Goal: Information Seeking & Learning: Learn about a topic

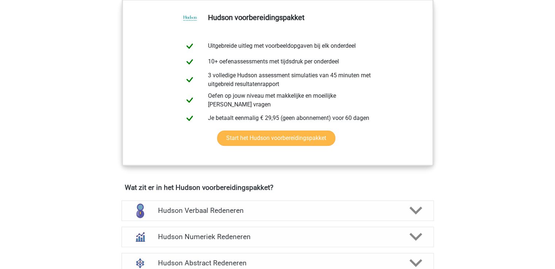
scroll to position [389, 0]
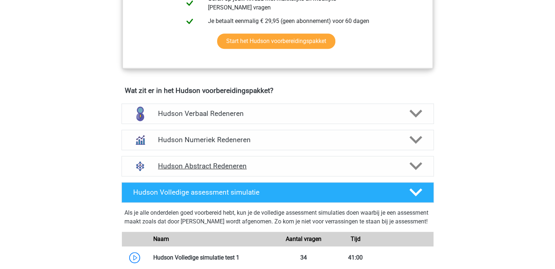
click at [188, 164] on h4 "Hudson Abstract Redeneren" at bounding box center [277, 166] width 239 height 8
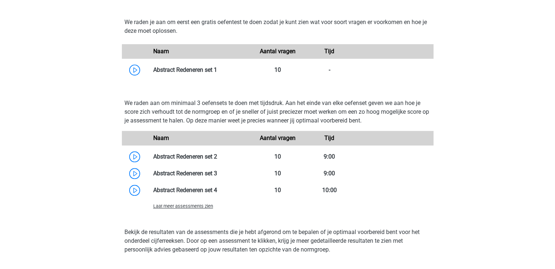
scroll to position [583, 0]
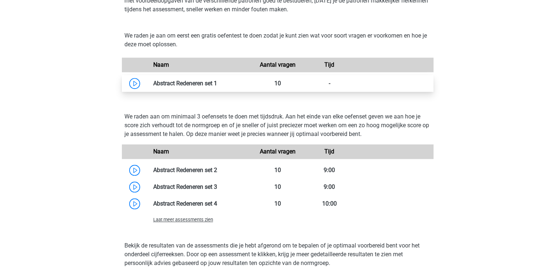
click at [217, 81] on link at bounding box center [217, 83] width 0 height 7
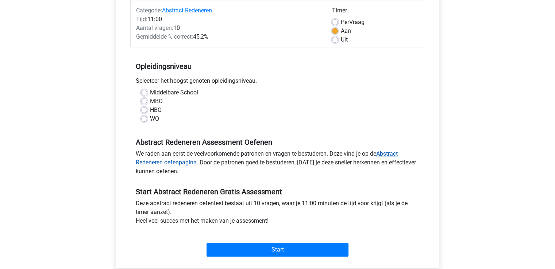
scroll to position [97, 0]
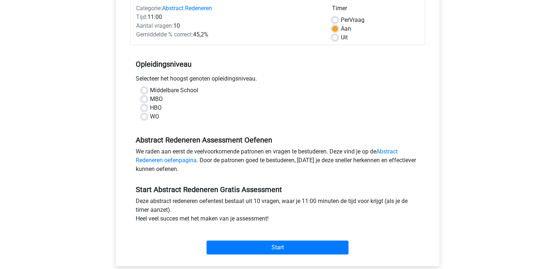
click at [150, 89] on label "Middelbare School" at bounding box center [174, 90] width 48 height 9
click at [145, 89] on input "Middelbare School" at bounding box center [144, 89] width 6 height 7
radio input "true"
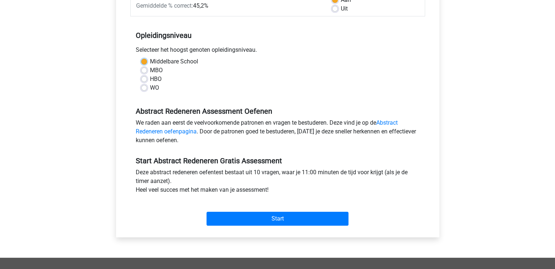
scroll to position [146, 0]
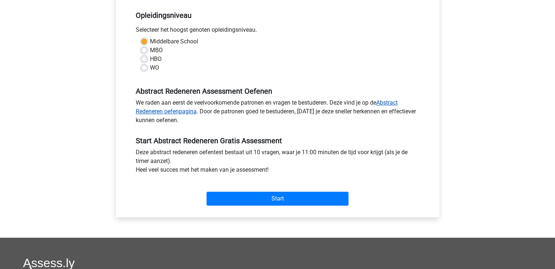
click at [163, 112] on link "Abstract Redeneren oefenpagina" at bounding box center [267, 107] width 262 height 16
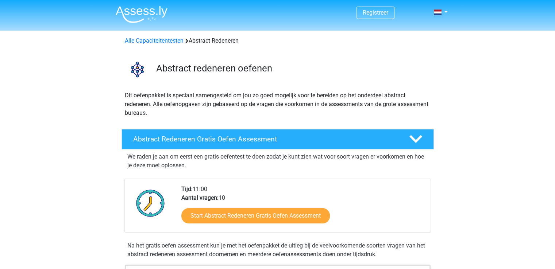
click at [186, 140] on h4 "Abstract Redeneren Gratis Oefen Assessment" at bounding box center [265, 139] width 264 height 8
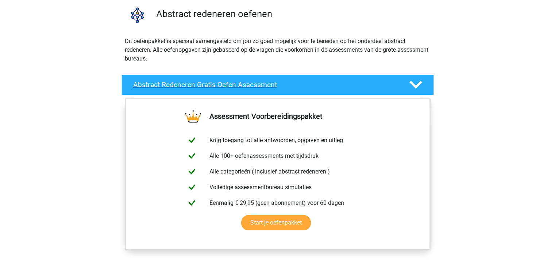
scroll to position [146, 0]
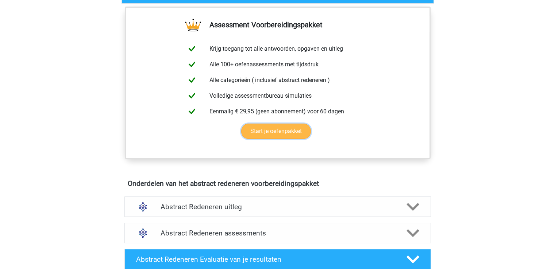
click at [263, 132] on link "Start je oefenpakket" at bounding box center [276, 131] width 70 height 15
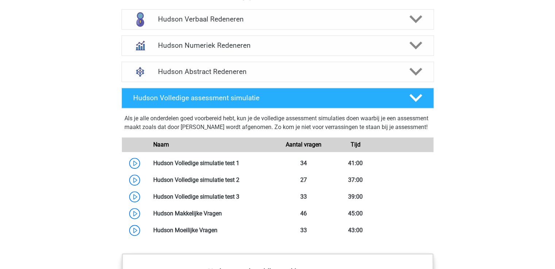
scroll to position [486, 0]
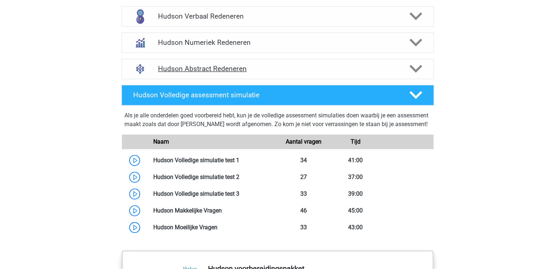
click at [220, 67] on h4 "Hudson Abstract Redeneren" at bounding box center [277, 69] width 239 height 8
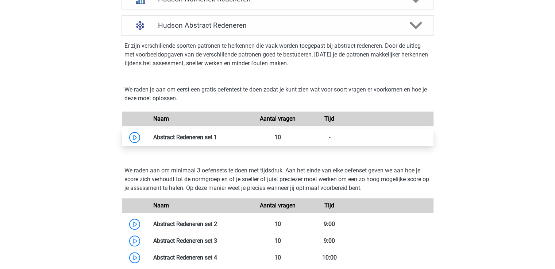
scroll to position [583, 0]
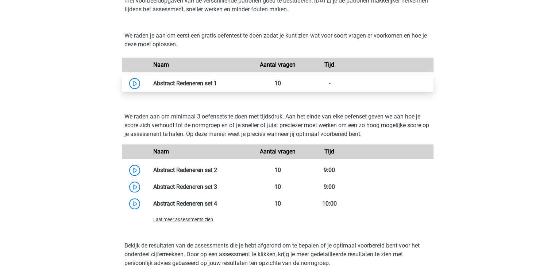
click at [217, 84] on link at bounding box center [217, 83] width 0 height 7
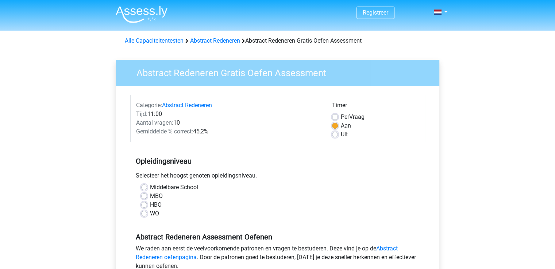
click at [150, 187] on label "Middelbare School" at bounding box center [174, 187] width 48 height 9
click at [145, 187] on input "Middelbare School" at bounding box center [144, 186] width 6 height 7
radio input "true"
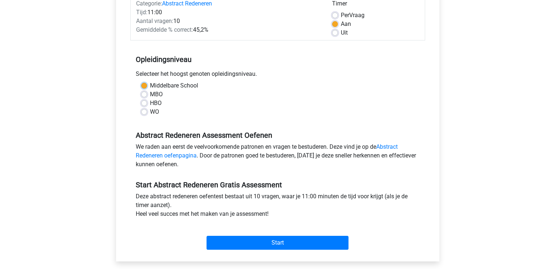
scroll to position [194, 0]
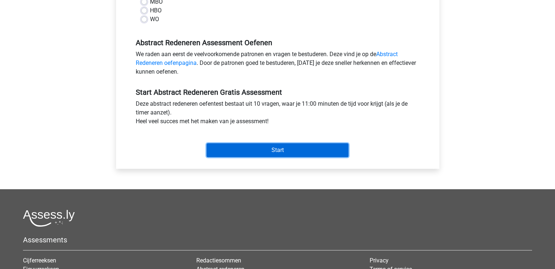
click at [258, 151] on input "Start" at bounding box center [277, 150] width 142 height 14
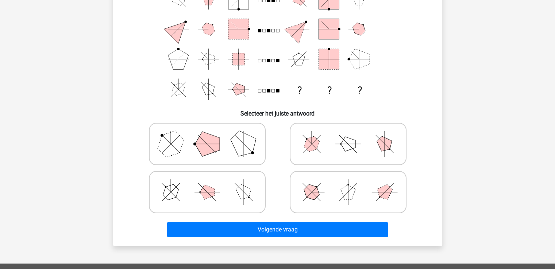
scroll to position [97, 0]
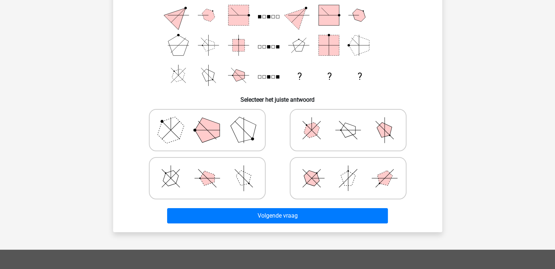
click at [216, 130] on line at bounding box center [207, 130] width 26 height 0
click at [212, 121] on input "radio" at bounding box center [209, 118] width 5 height 5
radio input "true"
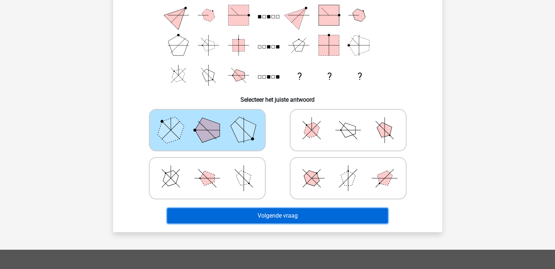
click at [280, 215] on button "Volgende vraag" at bounding box center [277, 215] width 221 height 15
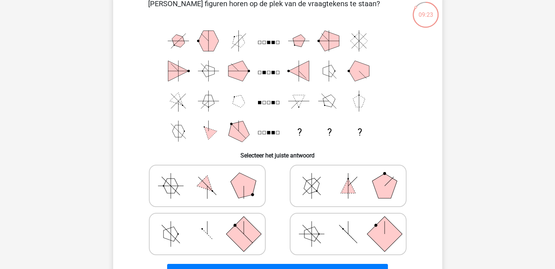
scroll to position [34, 0]
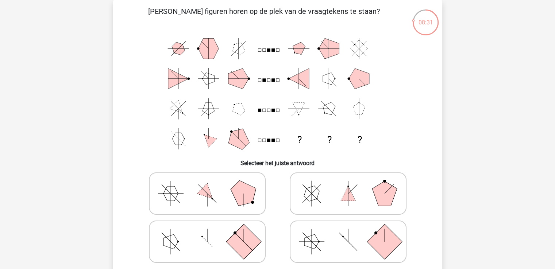
click at [319, 199] on icon at bounding box center [347, 193] width 109 height 36
click at [348, 184] on input "radio" at bounding box center [350, 182] width 5 height 5
radio input "true"
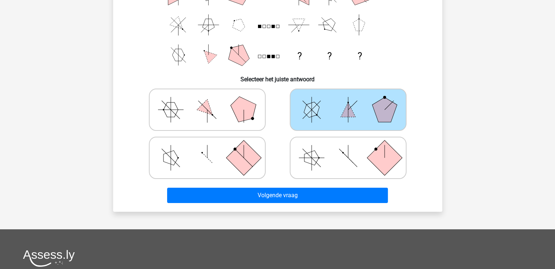
scroll to position [131, 0]
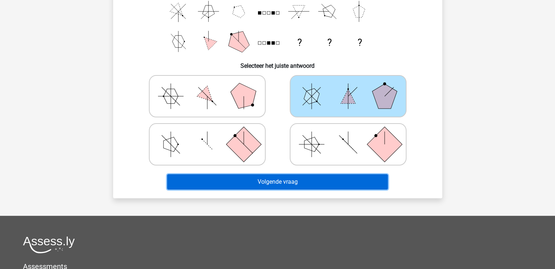
click at [311, 186] on button "Volgende vraag" at bounding box center [277, 181] width 221 height 15
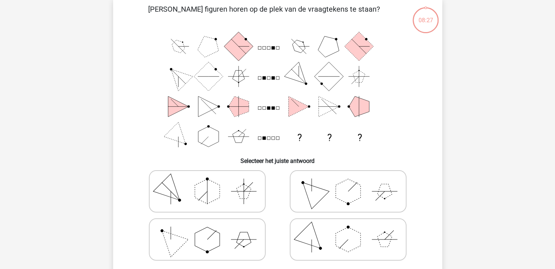
scroll to position [34, 0]
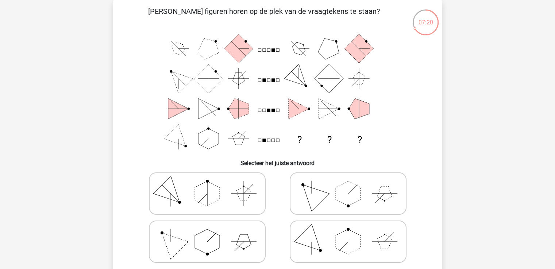
click at [191, 250] on icon at bounding box center [206, 241] width 109 height 36
click at [207, 233] on input "radio" at bounding box center [209, 230] width 5 height 5
radio input "true"
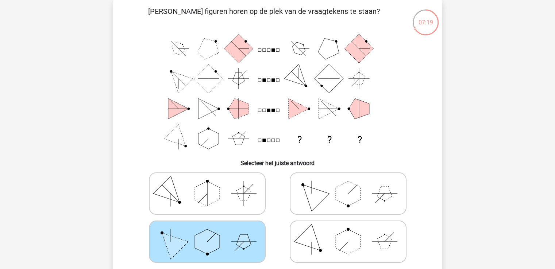
scroll to position [228, 0]
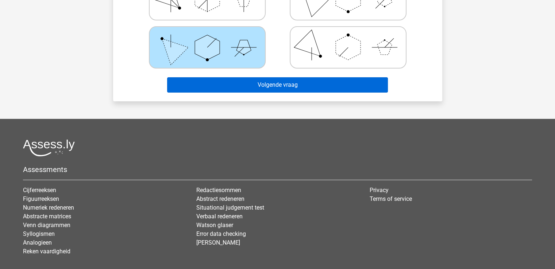
click at [322, 88] on button "Volgende vraag" at bounding box center [277, 84] width 221 height 15
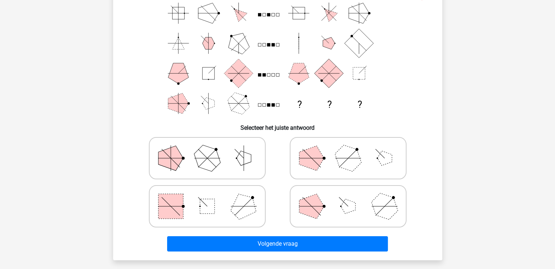
scroll to position [82, 0]
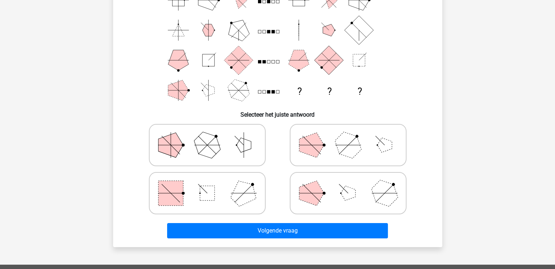
click at [174, 194] on rect at bounding box center [170, 193] width 25 height 25
click at [207, 184] on input "radio" at bounding box center [209, 181] width 5 height 5
radio input "true"
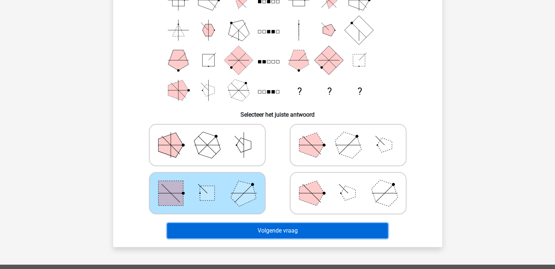
click at [260, 231] on button "Volgende vraag" at bounding box center [277, 230] width 221 height 15
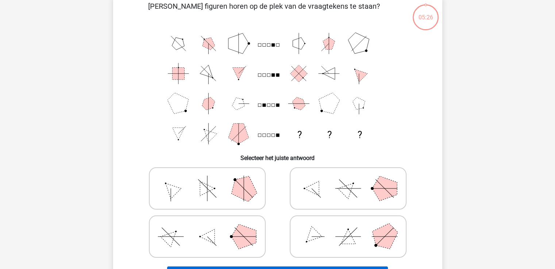
scroll to position [34, 0]
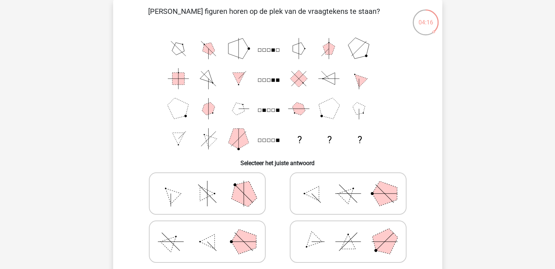
click at [170, 244] on polygon at bounding box center [170, 242] width 21 height 21
click at [207, 233] on input "radio" at bounding box center [209, 230] width 5 height 5
radio input "true"
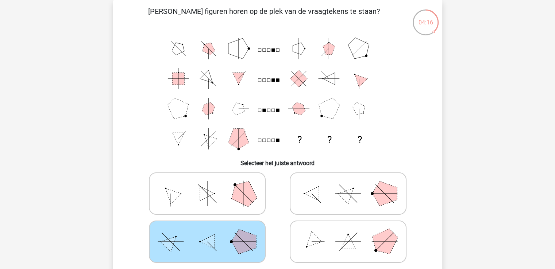
click at [170, 244] on polygon at bounding box center [170, 242] width 21 height 21
click at [207, 233] on input "radio" at bounding box center [209, 230] width 5 height 5
click at [170, 244] on polygon at bounding box center [170, 242] width 21 height 21
click at [207, 233] on input "radio" at bounding box center [209, 230] width 5 height 5
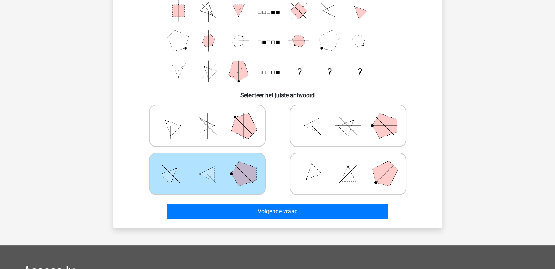
scroll to position [179, 0]
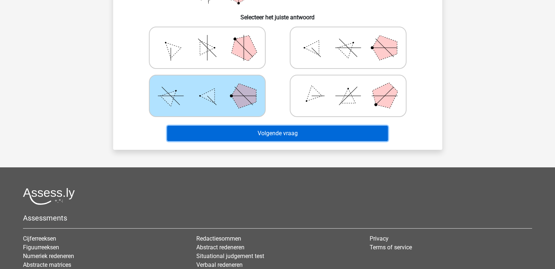
click at [302, 139] on button "Volgende vraag" at bounding box center [277, 133] width 221 height 15
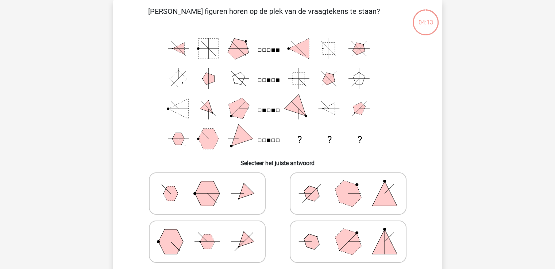
scroll to position [34, 0]
click at [324, 199] on icon at bounding box center [347, 193] width 109 height 36
click at [348, 184] on input "radio" at bounding box center [350, 182] width 5 height 5
radio input "true"
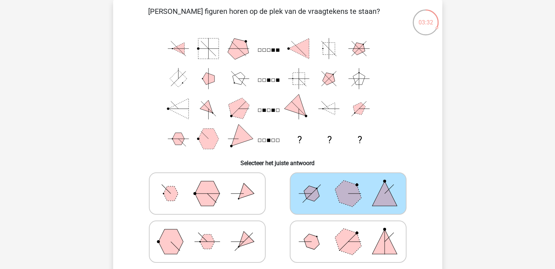
click at [324, 199] on icon at bounding box center [347, 193] width 109 height 36
click at [348, 184] on input "radio" at bounding box center [350, 182] width 5 height 5
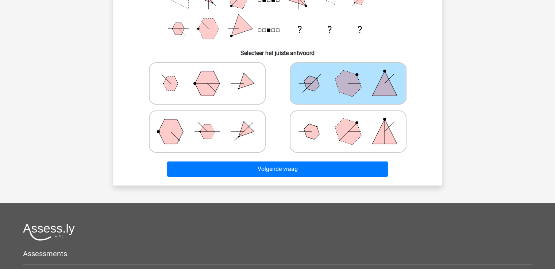
scroll to position [228, 0]
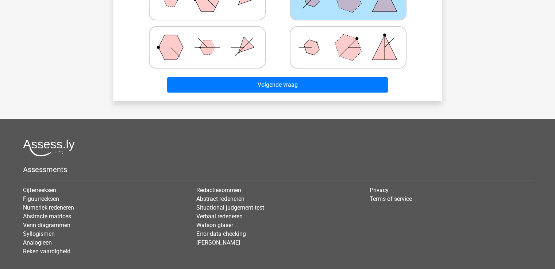
click at [311, 93] on div "Volgende vraag" at bounding box center [277, 86] width 281 height 18
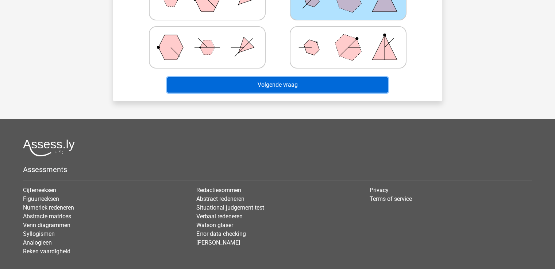
click at [312, 89] on button "Volgende vraag" at bounding box center [277, 84] width 221 height 15
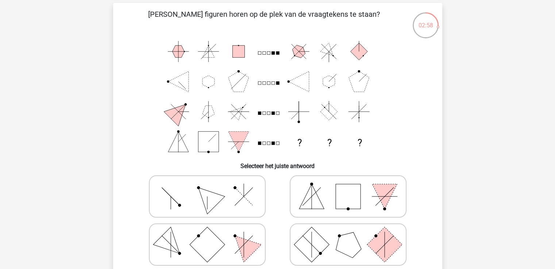
scroll to position [48, 0]
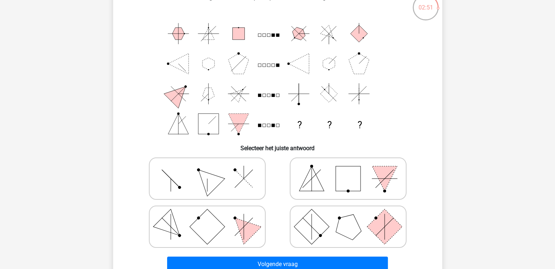
click at [183, 188] on icon at bounding box center [206, 178] width 109 height 36
click at [207, 170] on input "radio" at bounding box center [209, 167] width 5 height 5
radio input "true"
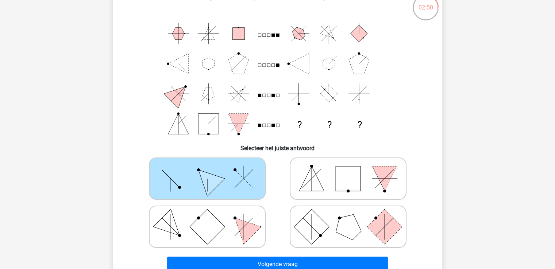
click at [183, 188] on icon at bounding box center [206, 178] width 109 height 36
click at [207, 170] on input "radio" at bounding box center [209, 167] width 5 height 5
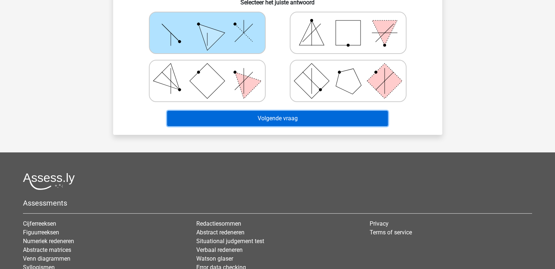
click at [313, 120] on button "Volgende vraag" at bounding box center [277, 118] width 221 height 15
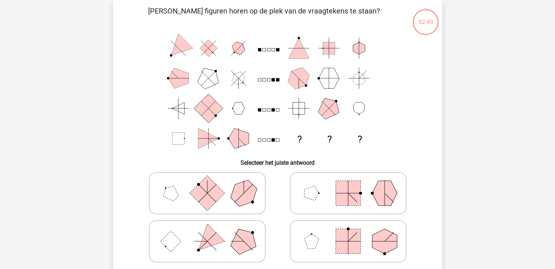
scroll to position [34, 0]
click at [224, 247] on icon at bounding box center [206, 241] width 109 height 36
click at [212, 233] on input "radio" at bounding box center [209, 230] width 5 height 5
radio input "true"
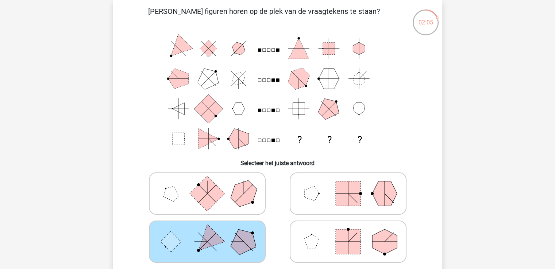
click at [224, 247] on icon at bounding box center [206, 241] width 109 height 36
click at [212, 233] on input "radio" at bounding box center [209, 230] width 5 height 5
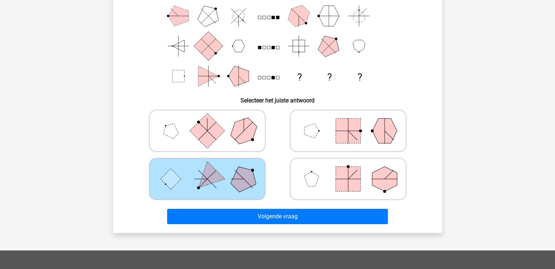
scroll to position [131, 0]
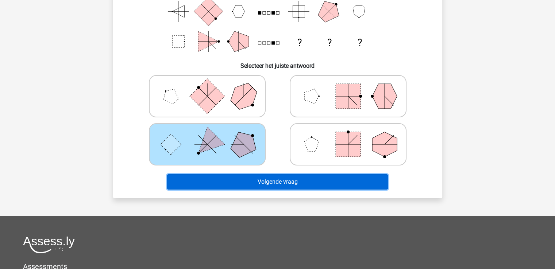
click at [299, 181] on button "Volgende vraag" at bounding box center [277, 181] width 221 height 15
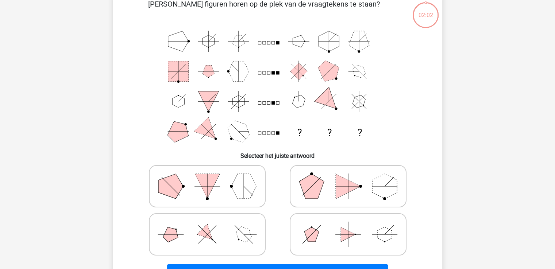
scroll to position [34, 0]
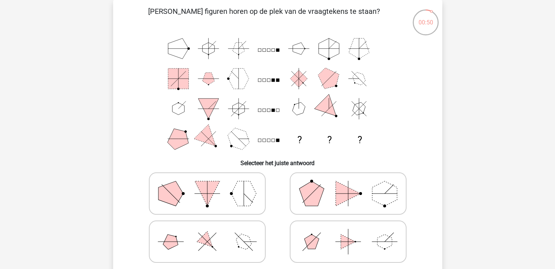
click at [233, 239] on icon at bounding box center [206, 241] width 109 height 36
click at [212, 233] on input "radio" at bounding box center [209, 230] width 5 height 5
radio input "true"
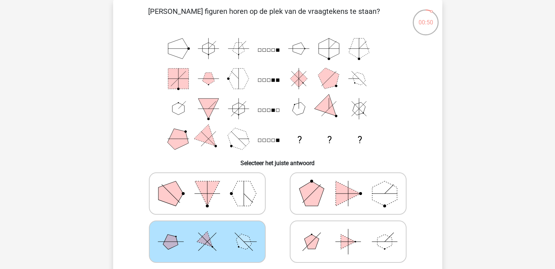
click at [233, 239] on icon at bounding box center [206, 241] width 109 height 36
click at [212, 233] on input "radio" at bounding box center [209, 230] width 5 height 5
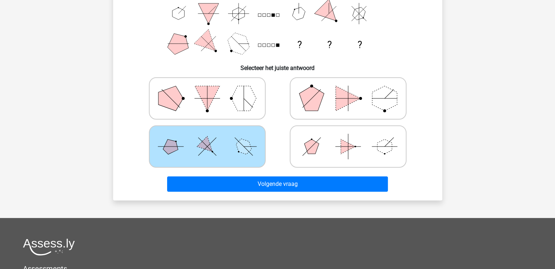
scroll to position [179, 0]
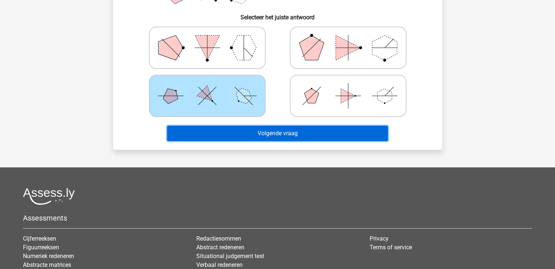
click at [326, 136] on button "Volgende vraag" at bounding box center [277, 133] width 221 height 15
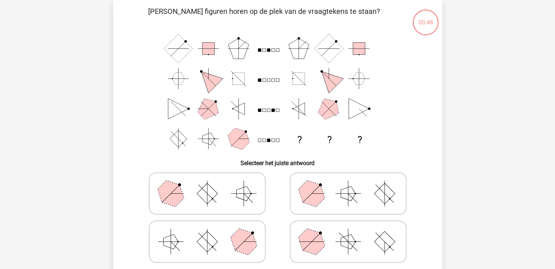
scroll to position [34, 0]
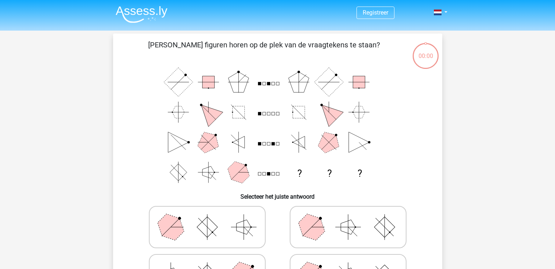
scroll to position [34, 0]
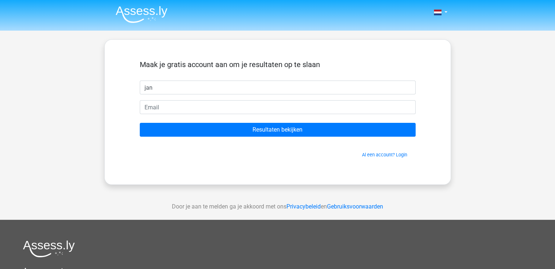
type input "jan"
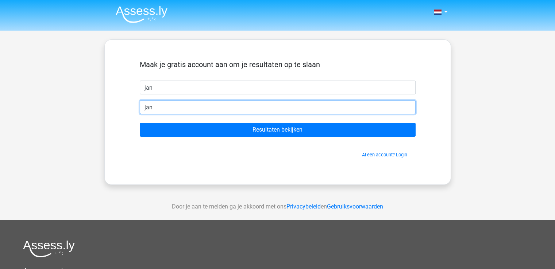
type input "jan.adriaen@gmail.com"
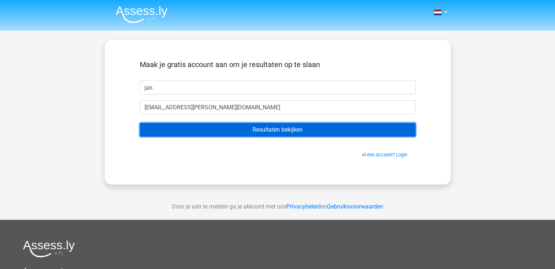
click at [282, 133] on input "Resultaten bekijken" at bounding box center [278, 130] width 276 height 14
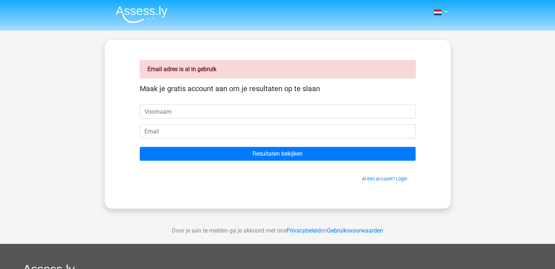
click at [193, 110] on input "text" at bounding box center [278, 112] width 276 height 14
click at [378, 180] on link "Al een account? Login" at bounding box center [384, 178] width 45 height 5
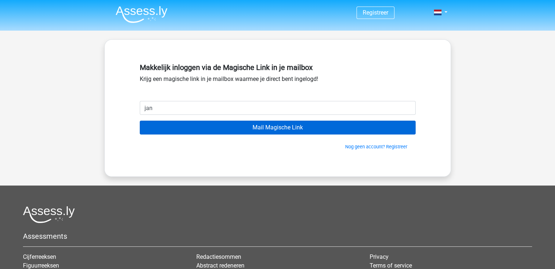
type input "[EMAIL_ADDRESS][PERSON_NAME][DOMAIN_NAME]"
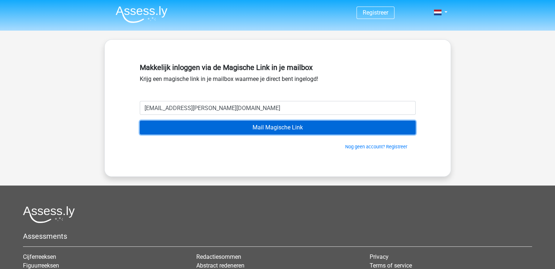
click at [297, 132] on input "Mail Magische Link" at bounding box center [278, 128] width 276 height 14
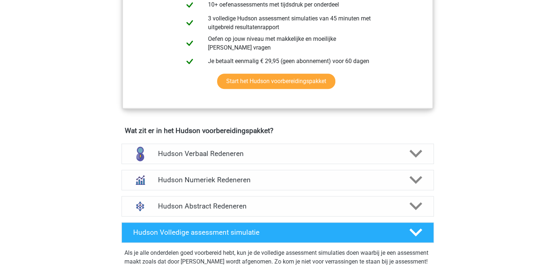
scroll to position [437, 0]
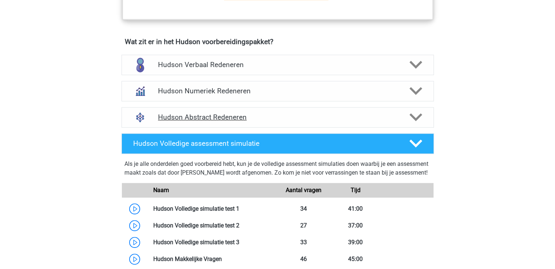
click at [211, 116] on h4 "Hudson Abstract Redeneren" at bounding box center [277, 117] width 239 height 8
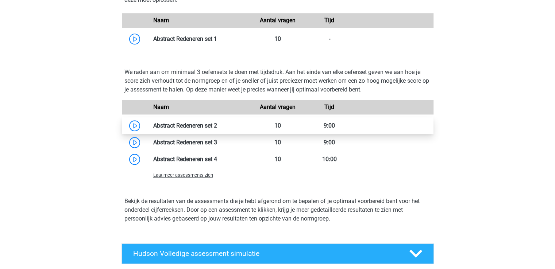
scroll to position [680, 0]
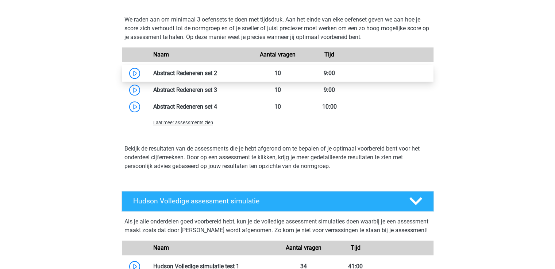
click at [217, 73] on link at bounding box center [217, 73] width 0 height 7
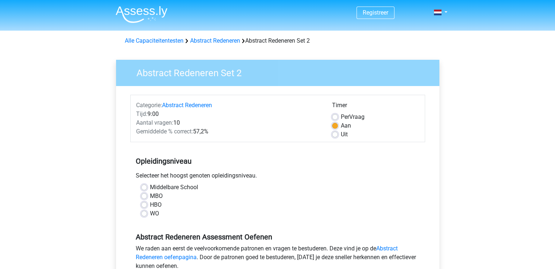
click at [176, 188] on label "Middelbare School" at bounding box center [174, 187] width 48 height 9
click at [147, 188] on input "Middelbare School" at bounding box center [144, 186] width 6 height 7
radio input "true"
click at [176, 188] on label "Middelbare School" at bounding box center [174, 187] width 48 height 9
click at [147, 188] on input "Middelbare School" at bounding box center [144, 186] width 6 height 7
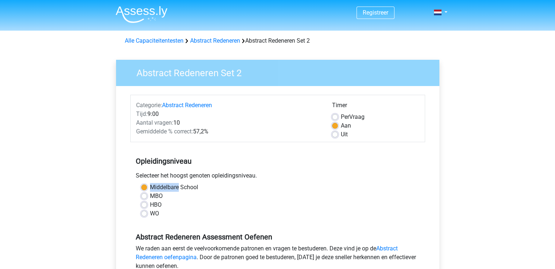
scroll to position [146, 0]
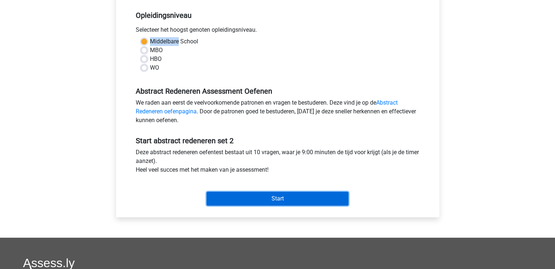
click at [242, 196] on input "Start" at bounding box center [277, 199] width 142 height 14
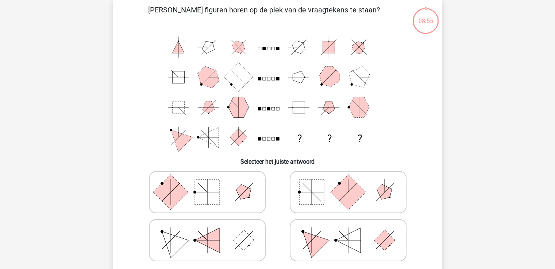
scroll to position [48, 0]
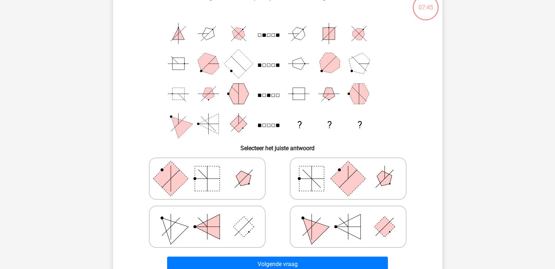
click at [199, 183] on rect at bounding box center [207, 178] width 25 height 25
click at [207, 170] on input "radio" at bounding box center [209, 167] width 5 height 5
radio input "true"
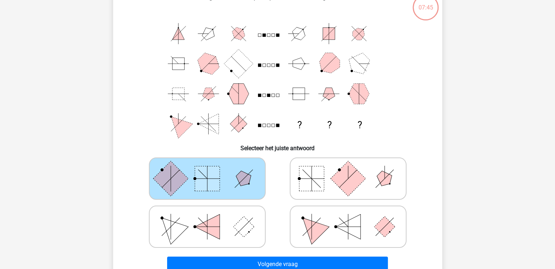
click at [199, 183] on rect at bounding box center [207, 178] width 25 height 25
click at [207, 170] on input "radio" at bounding box center [209, 167] width 5 height 5
click at [199, 183] on rect at bounding box center [207, 178] width 25 height 25
click at [207, 170] on input "radio" at bounding box center [209, 167] width 5 height 5
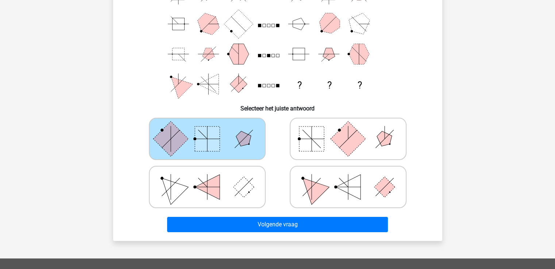
scroll to position [146, 0]
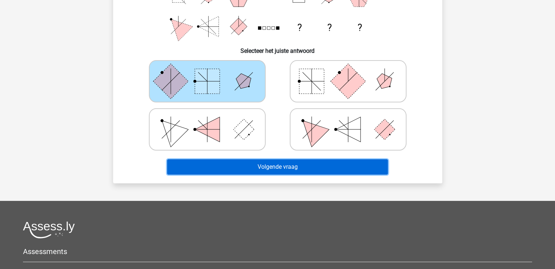
click at [311, 171] on button "Volgende vraag" at bounding box center [277, 166] width 221 height 15
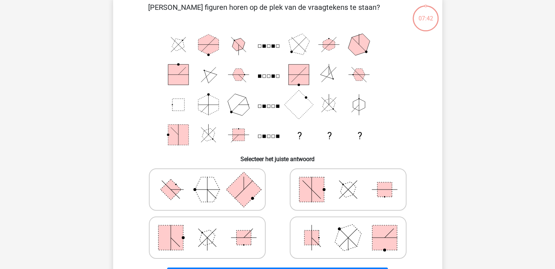
scroll to position [34, 0]
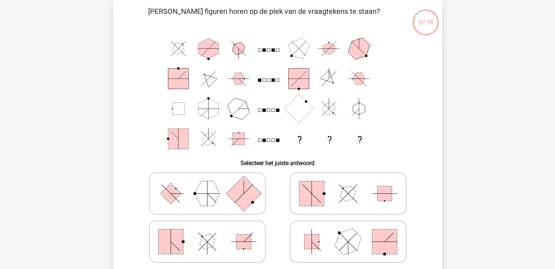
click at [185, 195] on icon at bounding box center [206, 193] width 109 height 36
click at [207, 184] on input "radio" at bounding box center [209, 182] width 5 height 5
radio input "true"
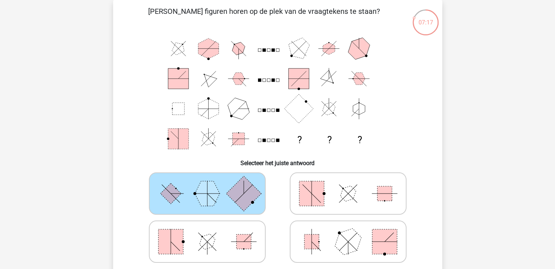
scroll to position [131, 0]
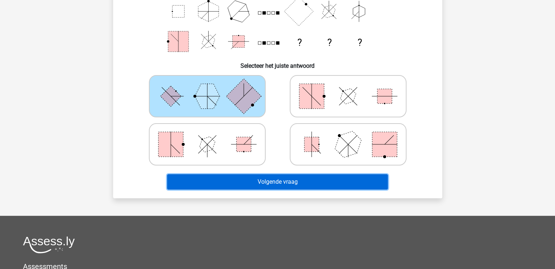
click at [296, 174] on button "Volgende vraag" at bounding box center [277, 181] width 221 height 15
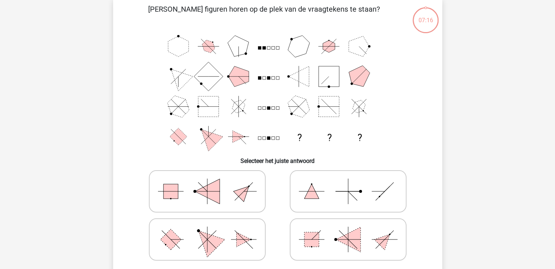
scroll to position [34, 0]
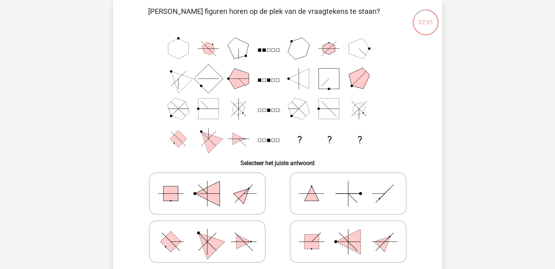
click at [187, 249] on icon at bounding box center [206, 241] width 109 height 36
click at [207, 233] on input "radio" at bounding box center [209, 230] width 5 height 5
radio input "true"
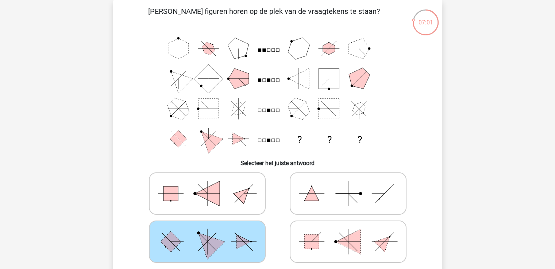
scroll to position [131, 0]
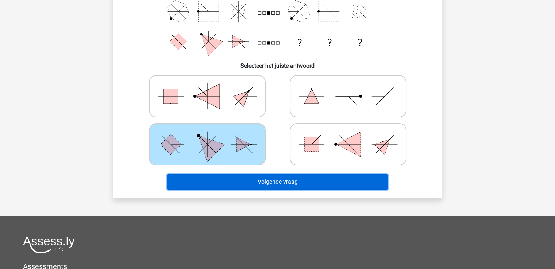
click at [286, 185] on button "Volgende vraag" at bounding box center [277, 181] width 221 height 15
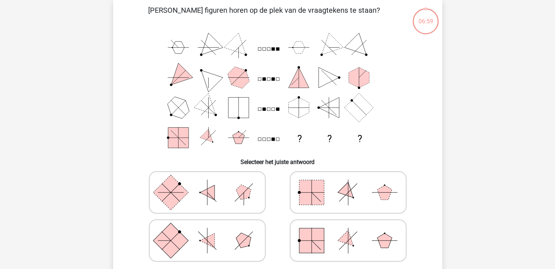
scroll to position [34, 0]
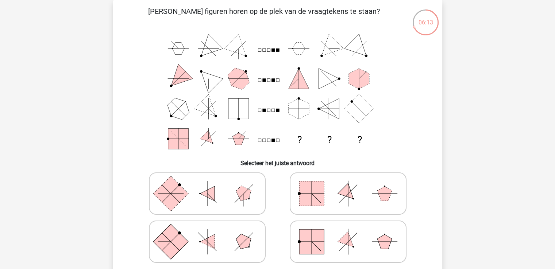
click at [191, 242] on icon at bounding box center [206, 241] width 109 height 36
click at [207, 233] on input "radio" at bounding box center [209, 230] width 5 height 5
radio input "true"
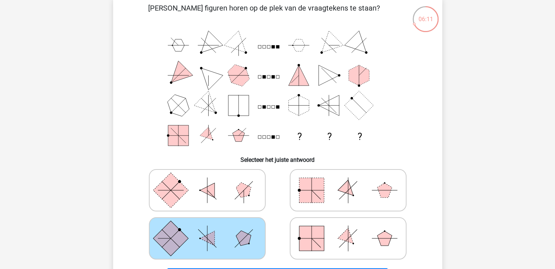
scroll to position [131, 0]
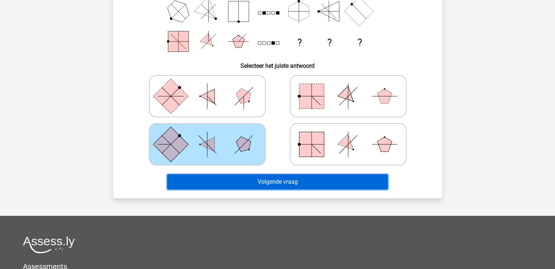
click at [297, 188] on button "Volgende vraag" at bounding box center [277, 181] width 221 height 15
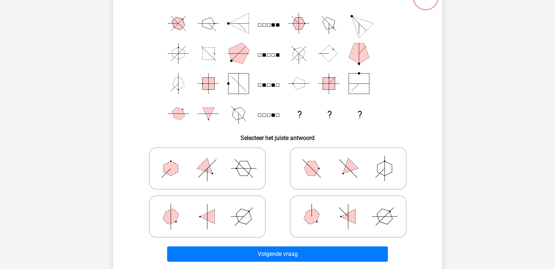
scroll to position [34, 0]
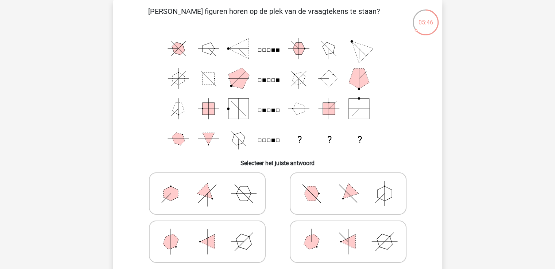
click at [335, 199] on icon at bounding box center [347, 193] width 109 height 36
click at [348, 184] on input "radio" at bounding box center [350, 182] width 5 height 5
radio input "true"
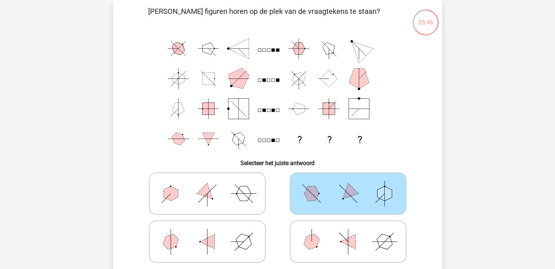
click at [335, 199] on icon at bounding box center [347, 193] width 109 height 36
click at [348, 184] on input "radio" at bounding box center [350, 182] width 5 height 5
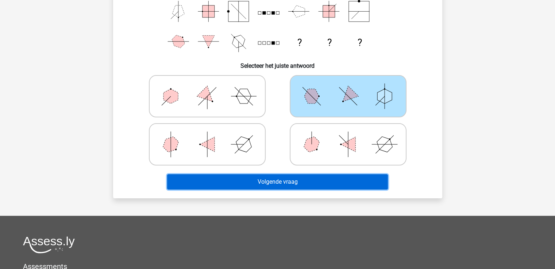
click at [293, 183] on button "Volgende vraag" at bounding box center [277, 181] width 221 height 15
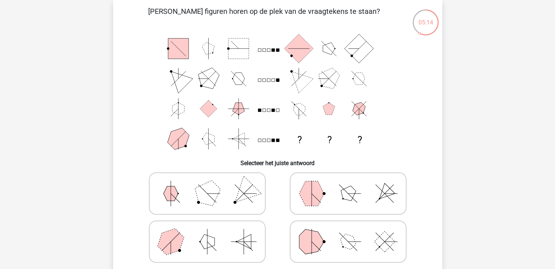
click at [344, 191] on polygon at bounding box center [347, 193] width 21 height 21
click at [348, 184] on input "radio" at bounding box center [350, 182] width 5 height 5
radio input "true"
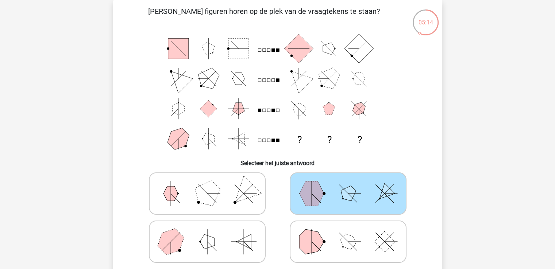
click at [344, 191] on polygon at bounding box center [347, 193] width 21 height 21
click at [348, 184] on input "radio" at bounding box center [350, 182] width 5 height 5
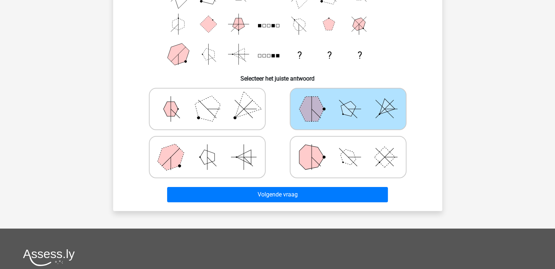
scroll to position [179, 0]
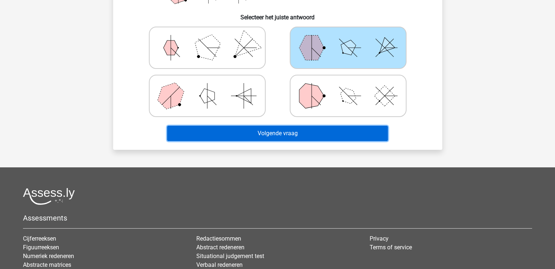
click at [331, 137] on button "Volgende vraag" at bounding box center [277, 133] width 221 height 15
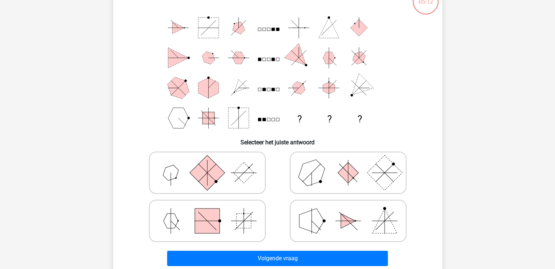
scroll to position [34, 0]
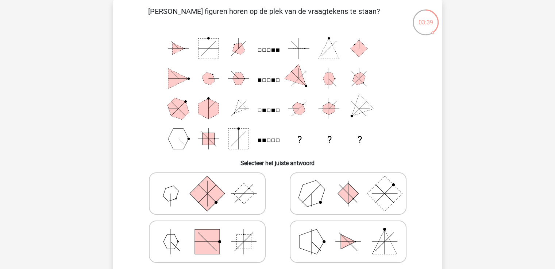
click at [230, 242] on icon at bounding box center [206, 241] width 109 height 36
click at [212, 233] on input "radio" at bounding box center [209, 230] width 5 height 5
radio input "true"
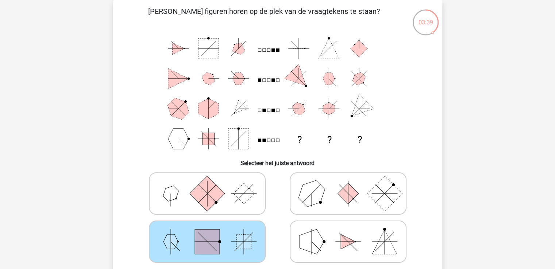
click at [230, 242] on icon at bounding box center [206, 241] width 109 height 36
click at [212, 233] on input "radio" at bounding box center [209, 230] width 5 height 5
click at [230, 242] on icon at bounding box center [206, 241] width 109 height 36
click at [212, 233] on input "radio" at bounding box center [209, 230] width 5 height 5
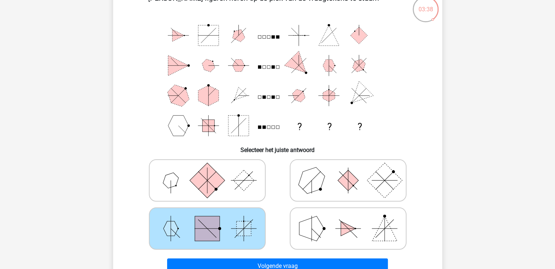
scroll to position [131, 0]
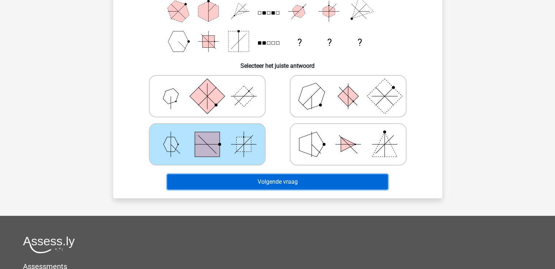
click at [297, 187] on button "Volgende vraag" at bounding box center [277, 181] width 221 height 15
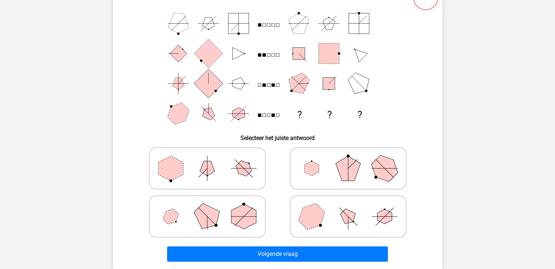
scroll to position [34, 0]
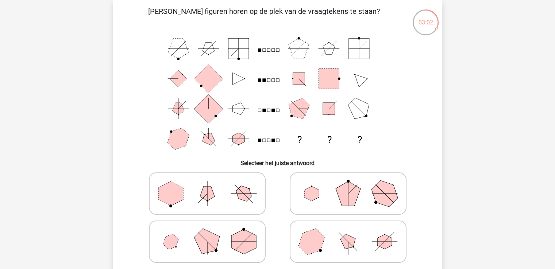
click at [243, 239] on polygon at bounding box center [243, 241] width 25 height 25
click at [212, 233] on input "radio" at bounding box center [209, 230] width 5 height 5
radio input "true"
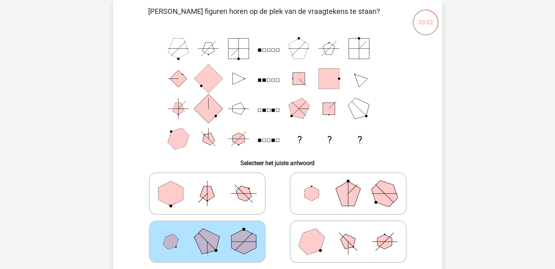
click at [243, 239] on polygon at bounding box center [243, 241] width 25 height 25
click at [212, 233] on input "radio" at bounding box center [209, 230] width 5 height 5
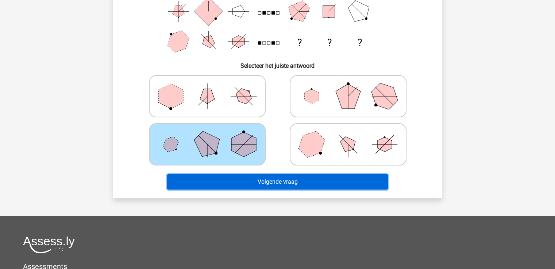
click at [319, 183] on button "Volgende vraag" at bounding box center [277, 181] width 221 height 15
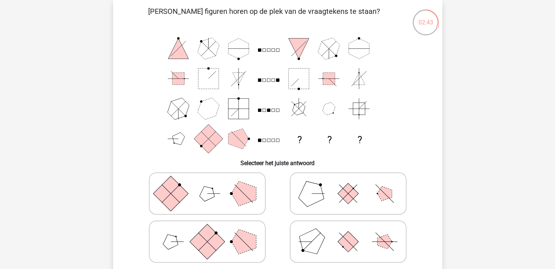
click at [211, 243] on rect at bounding box center [206, 241] width 35 height 35
click at [211, 233] on input "radio" at bounding box center [209, 230] width 5 height 5
radio input "true"
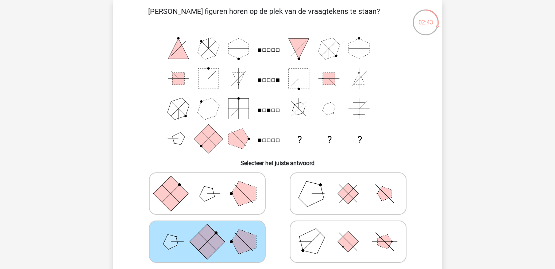
click at [211, 243] on rect at bounding box center [206, 241] width 35 height 35
click at [211, 233] on input "radio" at bounding box center [209, 230] width 5 height 5
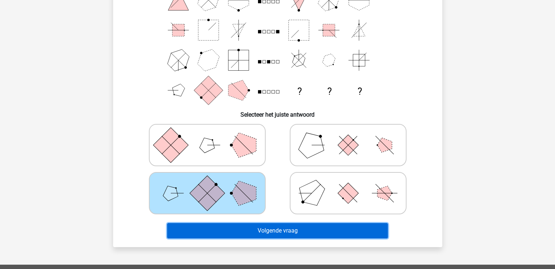
click at [304, 227] on button "Volgende vraag" at bounding box center [277, 230] width 221 height 15
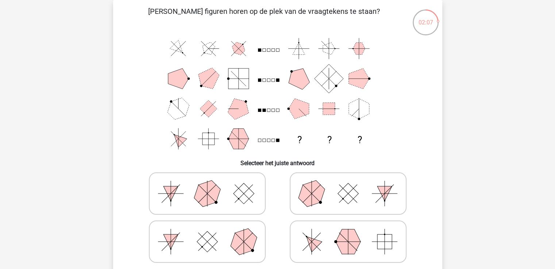
scroll to position [82, 0]
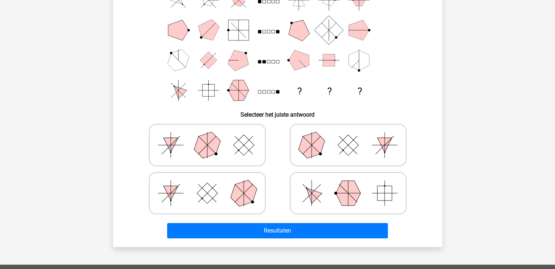
click at [213, 195] on rect at bounding box center [207, 193] width 21 height 21
click at [212, 184] on input "radio" at bounding box center [209, 181] width 5 height 5
radio input "true"
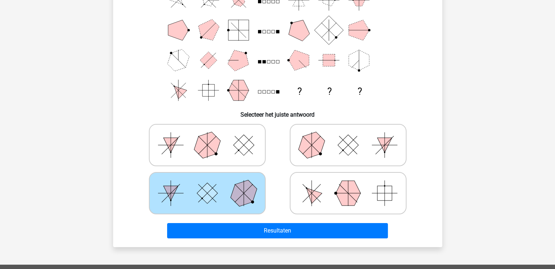
click at [213, 195] on rect at bounding box center [207, 193] width 21 height 21
click at [212, 184] on input "radio" at bounding box center [209, 181] width 5 height 5
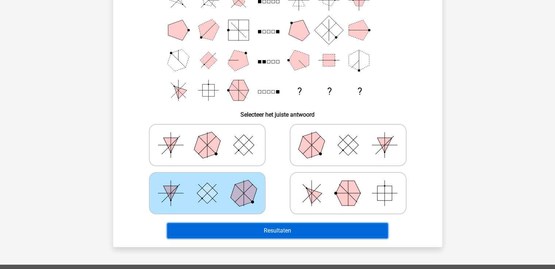
click at [262, 228] on button "Resultaten" at bounding box center [277, 230] width 221 height 15
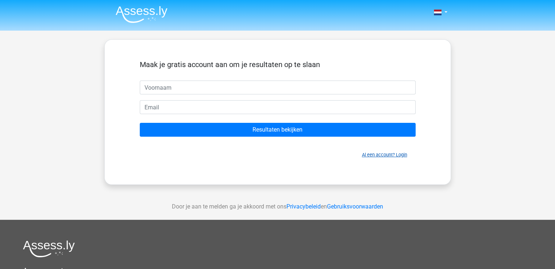
click at [380, 152] on link "Al een account? Login" at bounding box center [384, 154] width 45 height 5
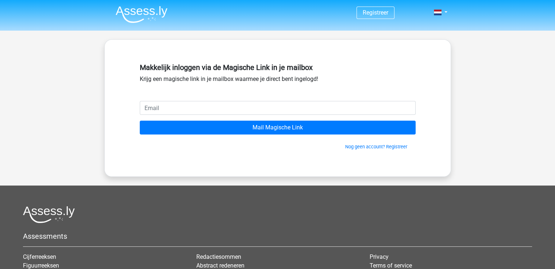
click at [271, 101] on div "Makkelijk inloggen via de Magische Link in je mailbox Krijg een magische link i…" at bounding box center [278, 80] width 276 height 41
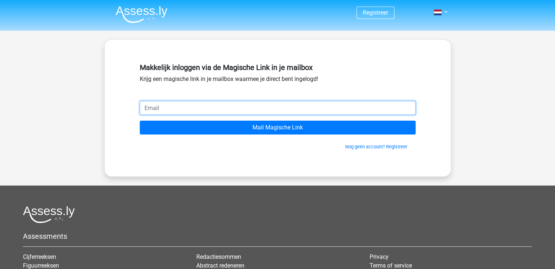
click at [270, 104] on input "email" at bounding box center [278, 108] width 276 height 14
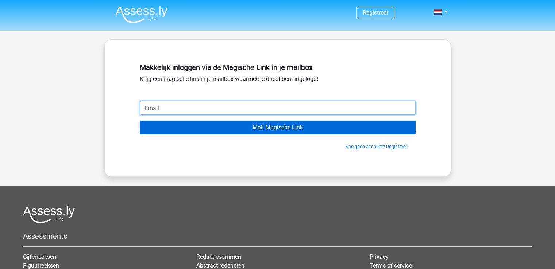
type input "jan.adriaen@gmail.com"
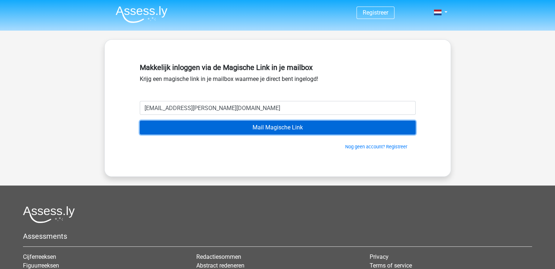
click at [276, 130] on input "Mail Magische Link" at bounding box center [278, 128] width 276 height 14
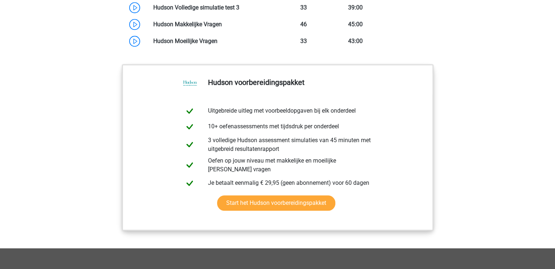
scroll to position [511, 0]
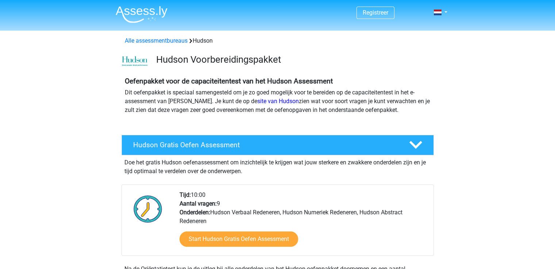
scroll to position [680, 0]
